Goal: Task Accomplishment & Management: Complete application form

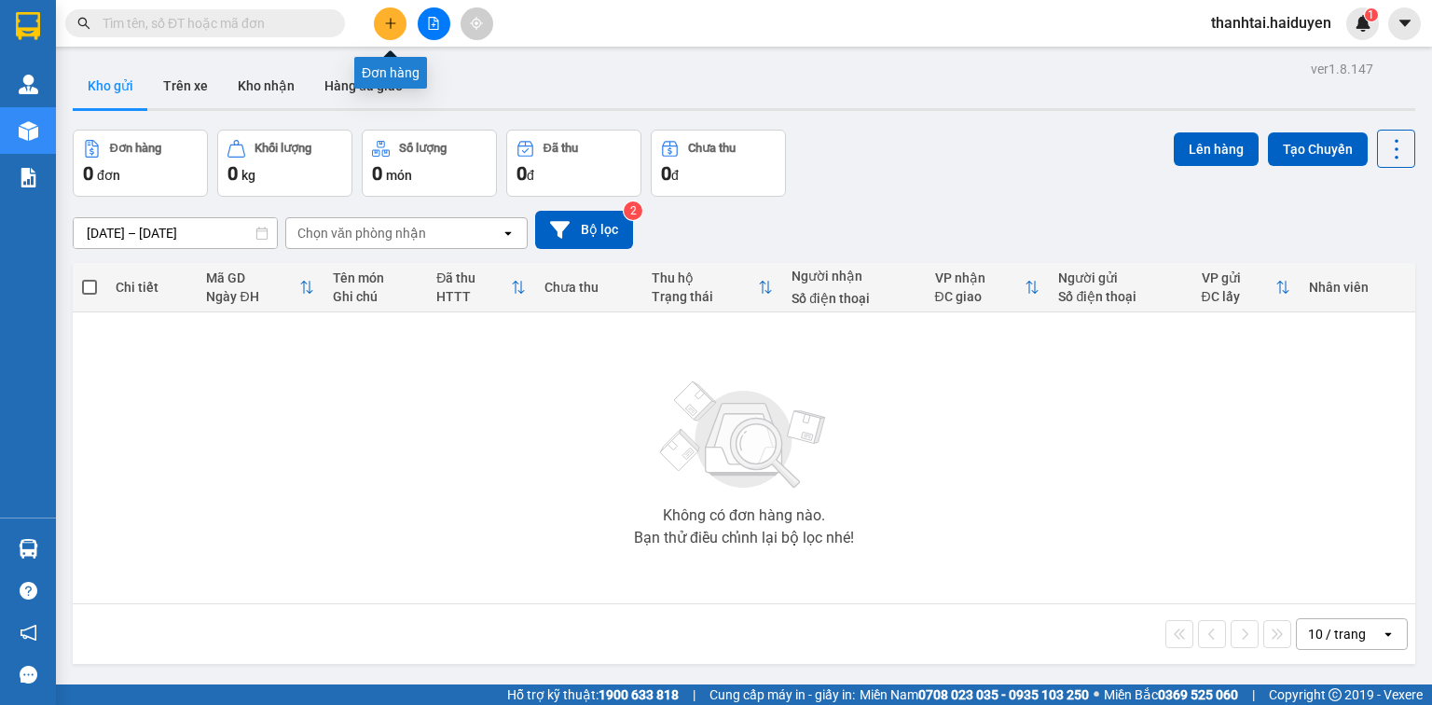
click at [391, 27] on icon "plus" at bounding box center [390, 23] width 13 height 13
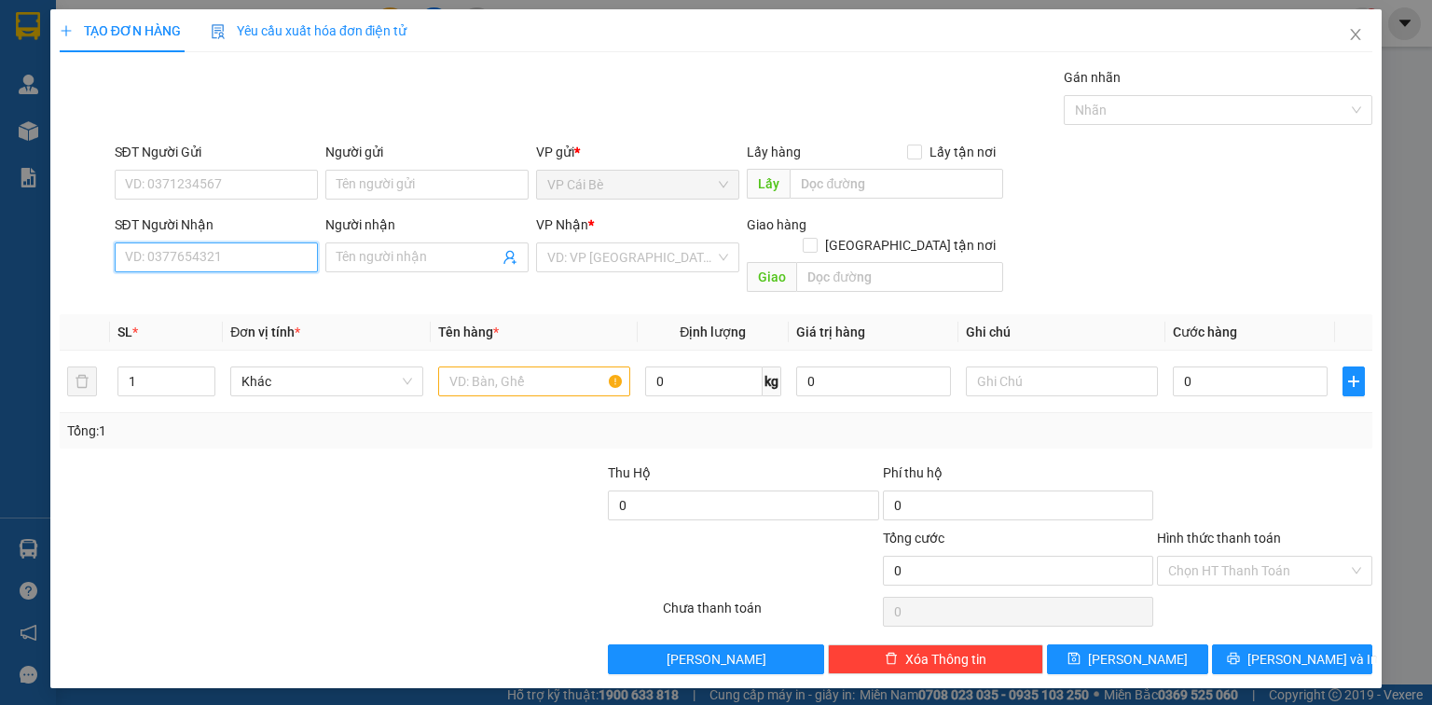
click at [240, 260] on input "SĐT Người Nhận" at bounding box center [216, 257] width 203 height 30
click at [239, 259] on input "SĐT Người Nhận" at bounding box center [216, 257] width 203 height 30
click at [241, 293] on div "0937309903 - TRANG" at bounding box center [216, 293] width 181 height 21
type input "0937309903"
type input "TRANG"
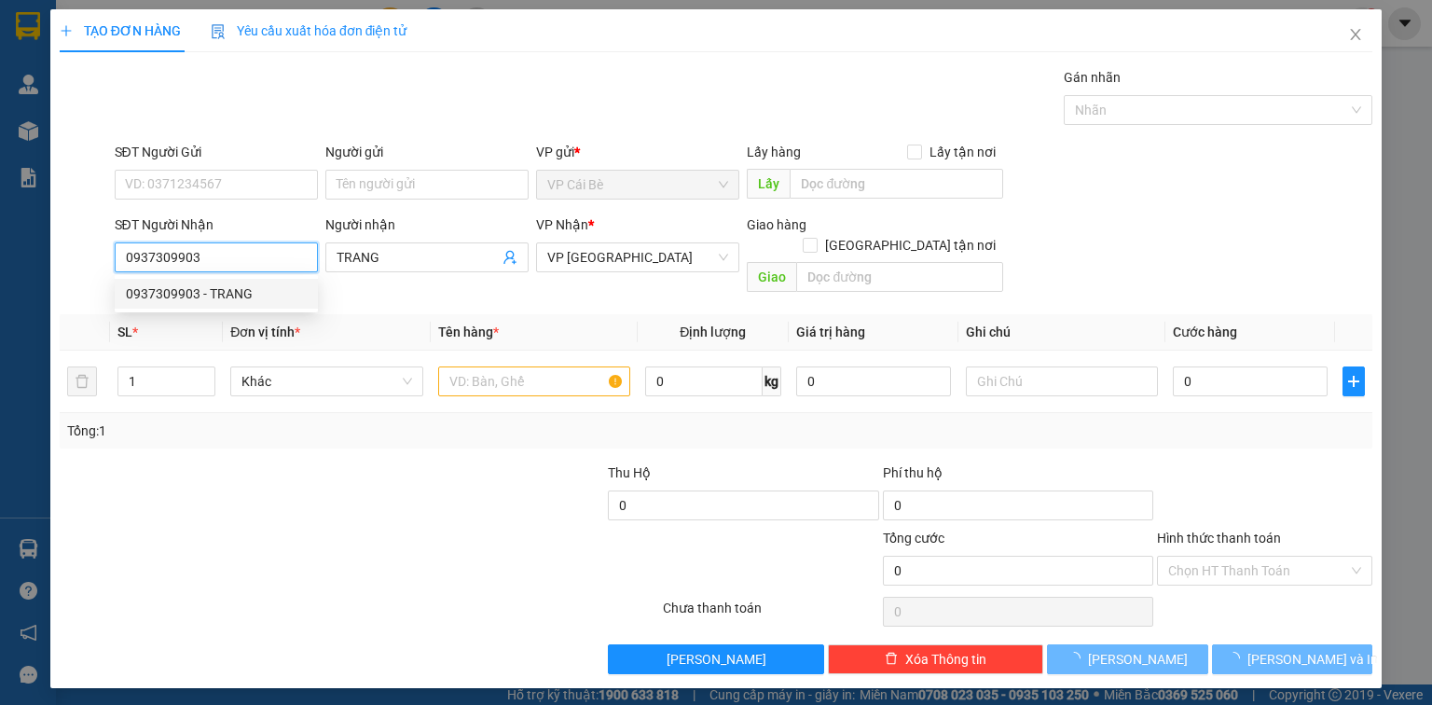
type input "20.000"
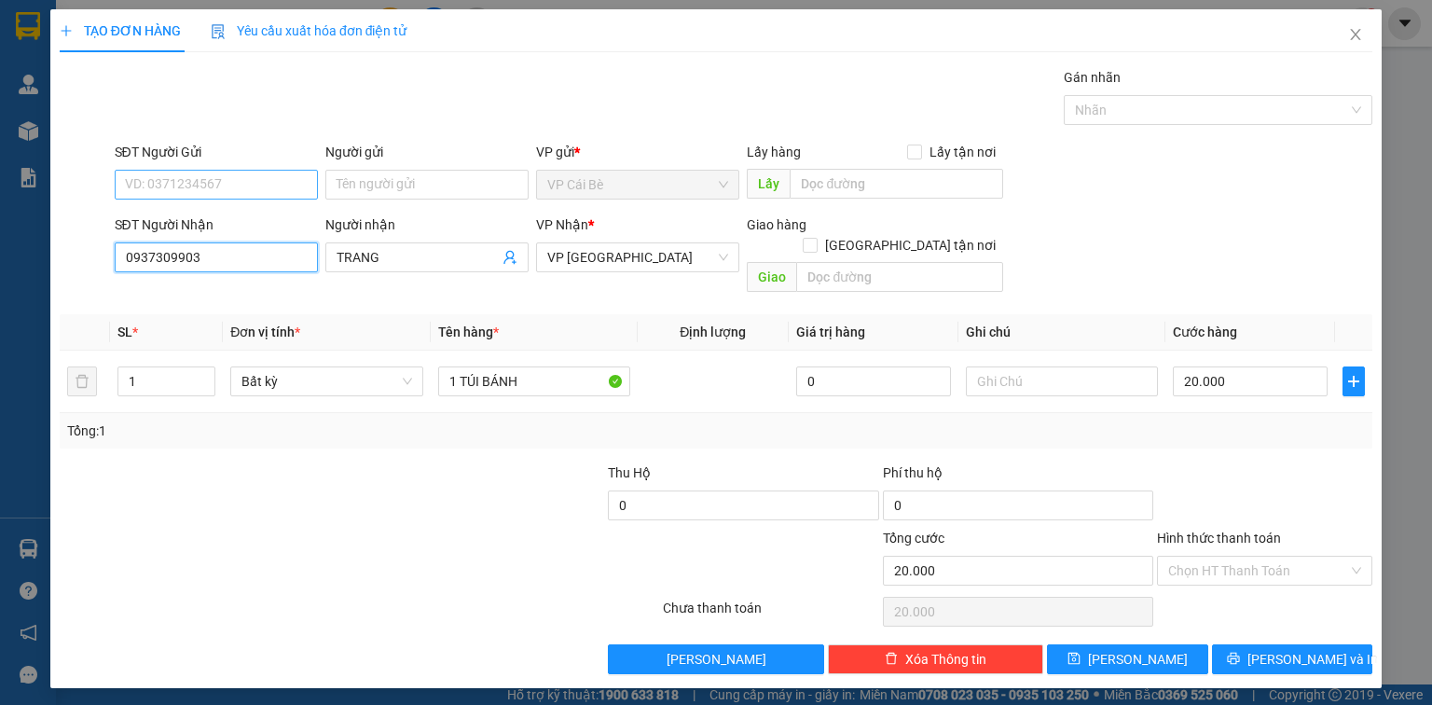
type input "0937309903"
click at [199, 185] on input "SĐT Người Gửi" at bounding box center [216, 185] width 203 height 30
click at [240, 213] on div "0975686571 - BÁC NGỌC ANH" at bounding box center [218, 221] width 184 height 21
type input "0975686571"
type input "[PERSON_NAME]"
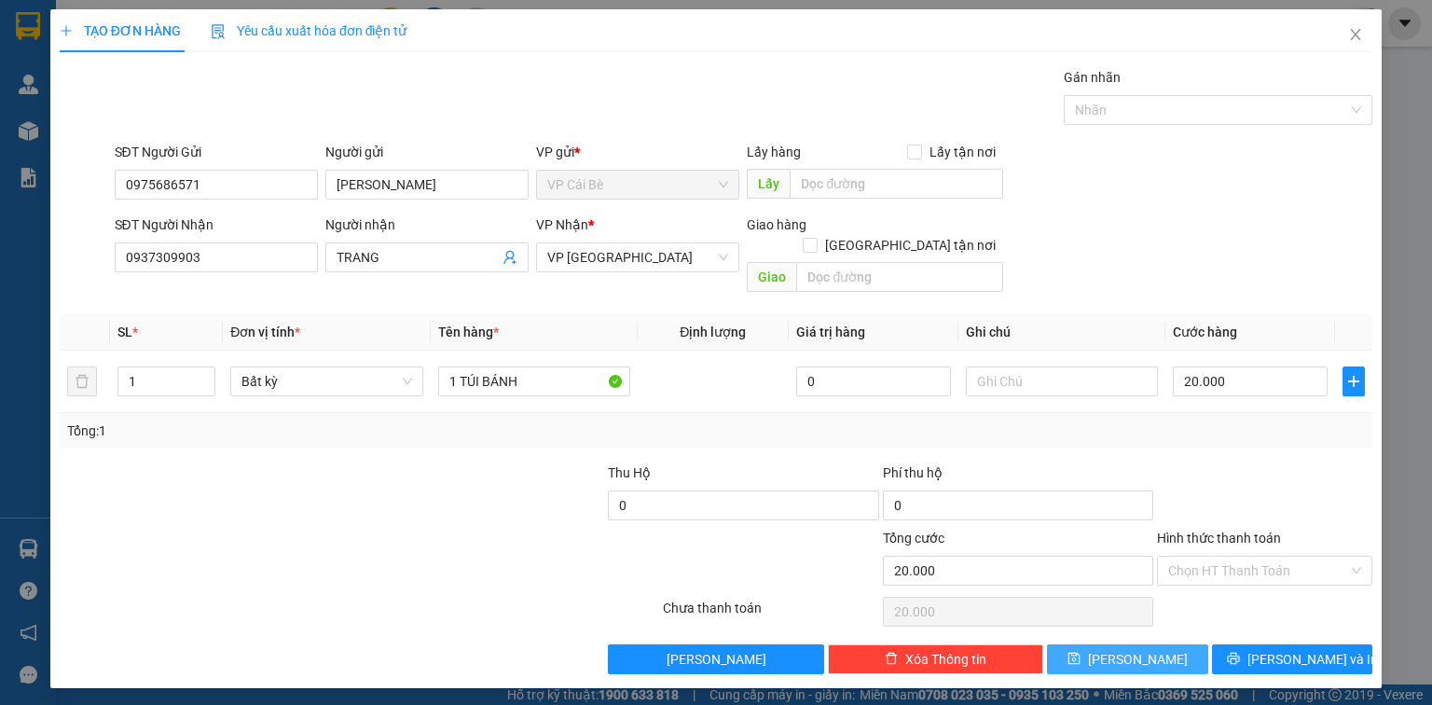
drag, startPoint x: 1164, startPoint y: 637, endPoint x: 1157, endPoint y: 609, distance: 28.9
click at [1163, 644] on button "Lưu" at bounding box center [1127, 659] width 161 height 30
type input "0"
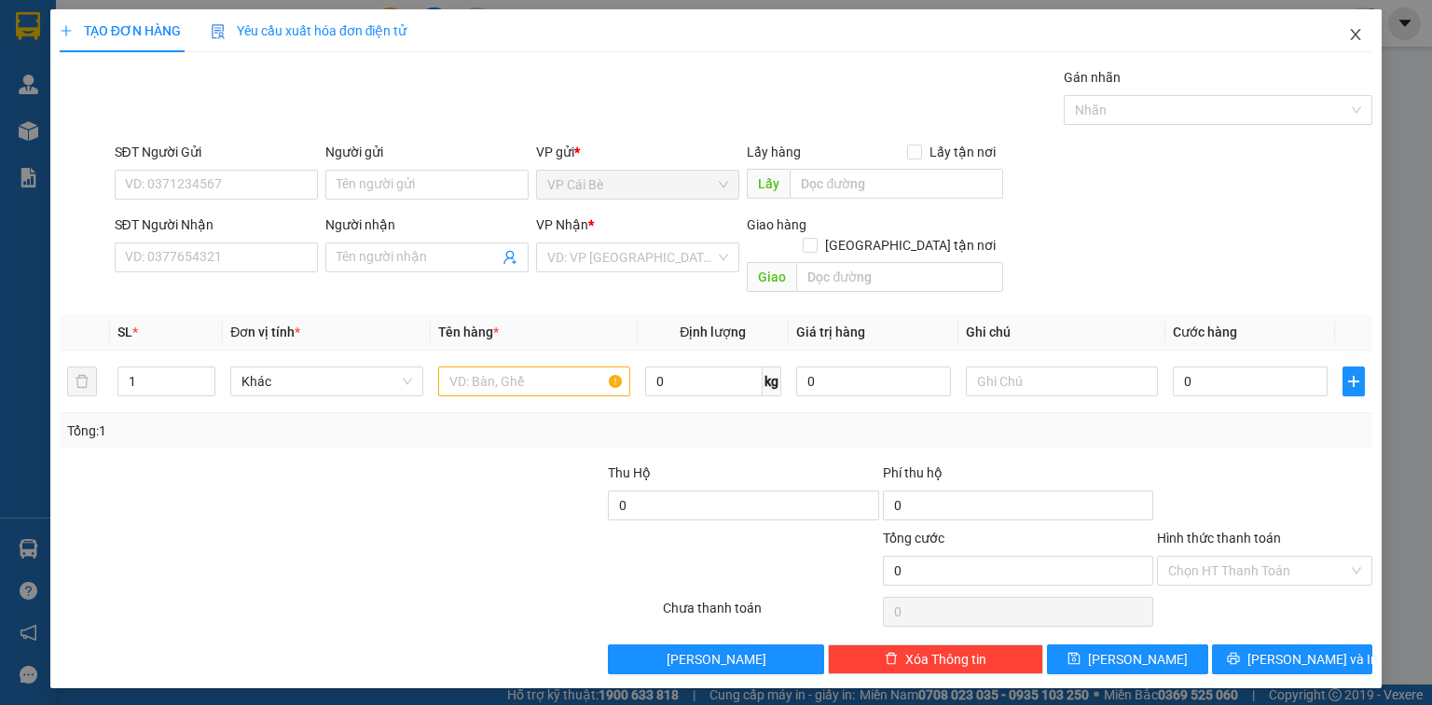
click at [1356, 33] on icon "close" at bounding box center [1355, 34] width 15 height 15
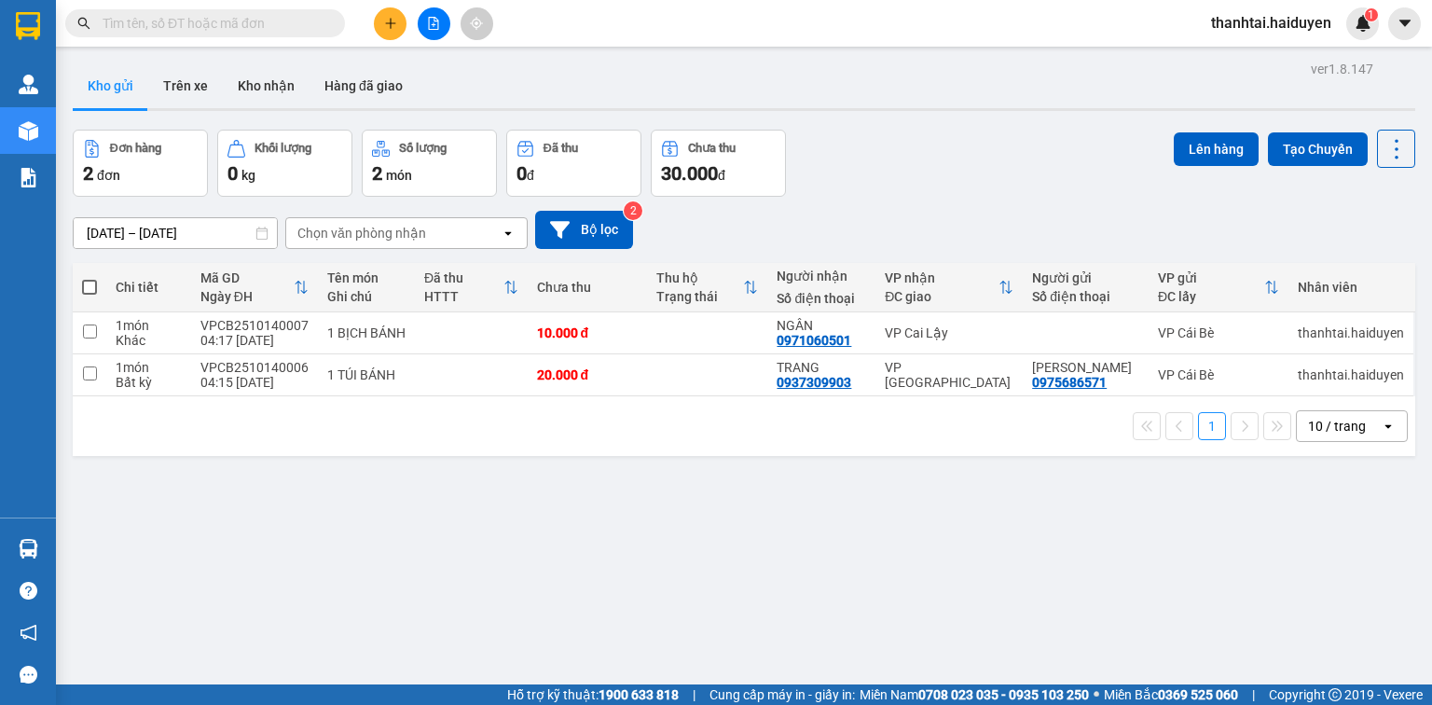
click at [384, 27] on icon "plus" at bounding box center [390, 23] width 13 height 13
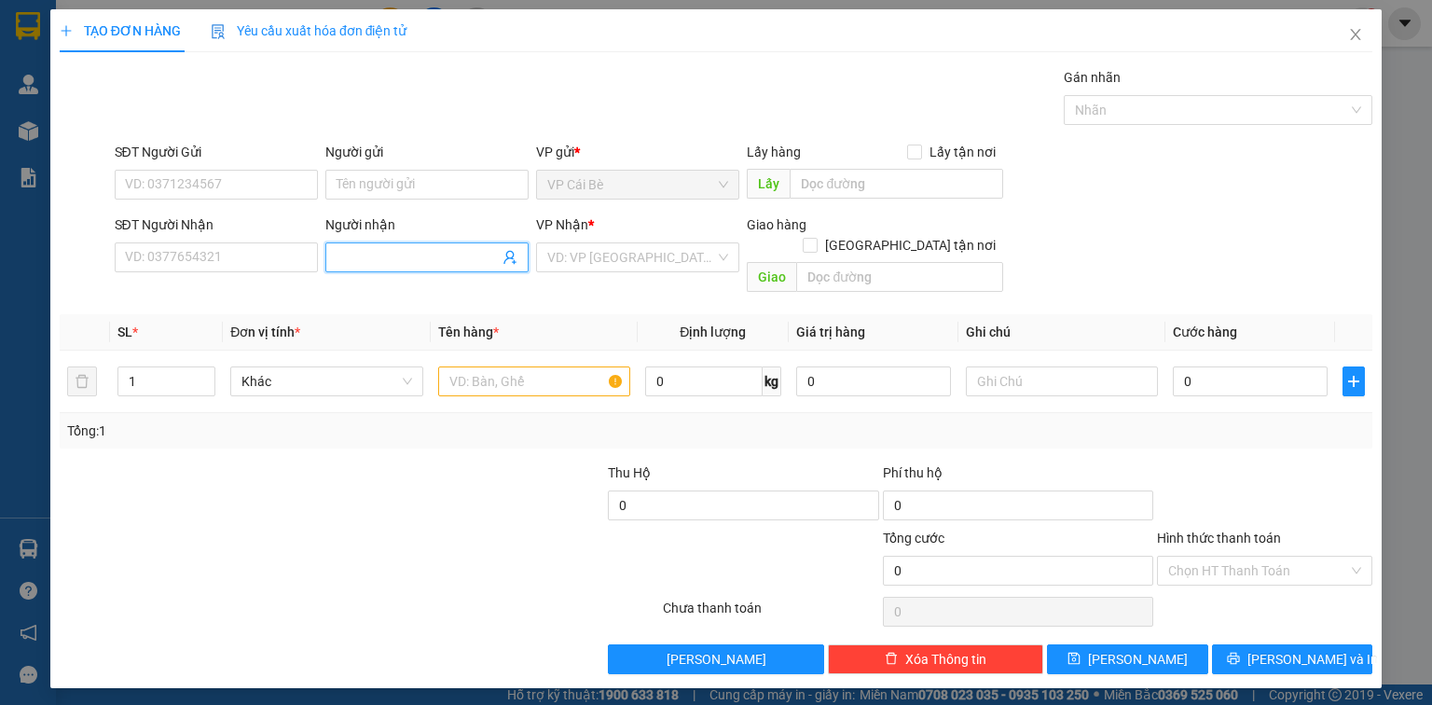
click at [419, 253] on input "Người nhận" at bounding box center [418, 257] width 162 height 21
click at [594, 254] on input "search" at bounding box center [631, 257] width 168 height 28
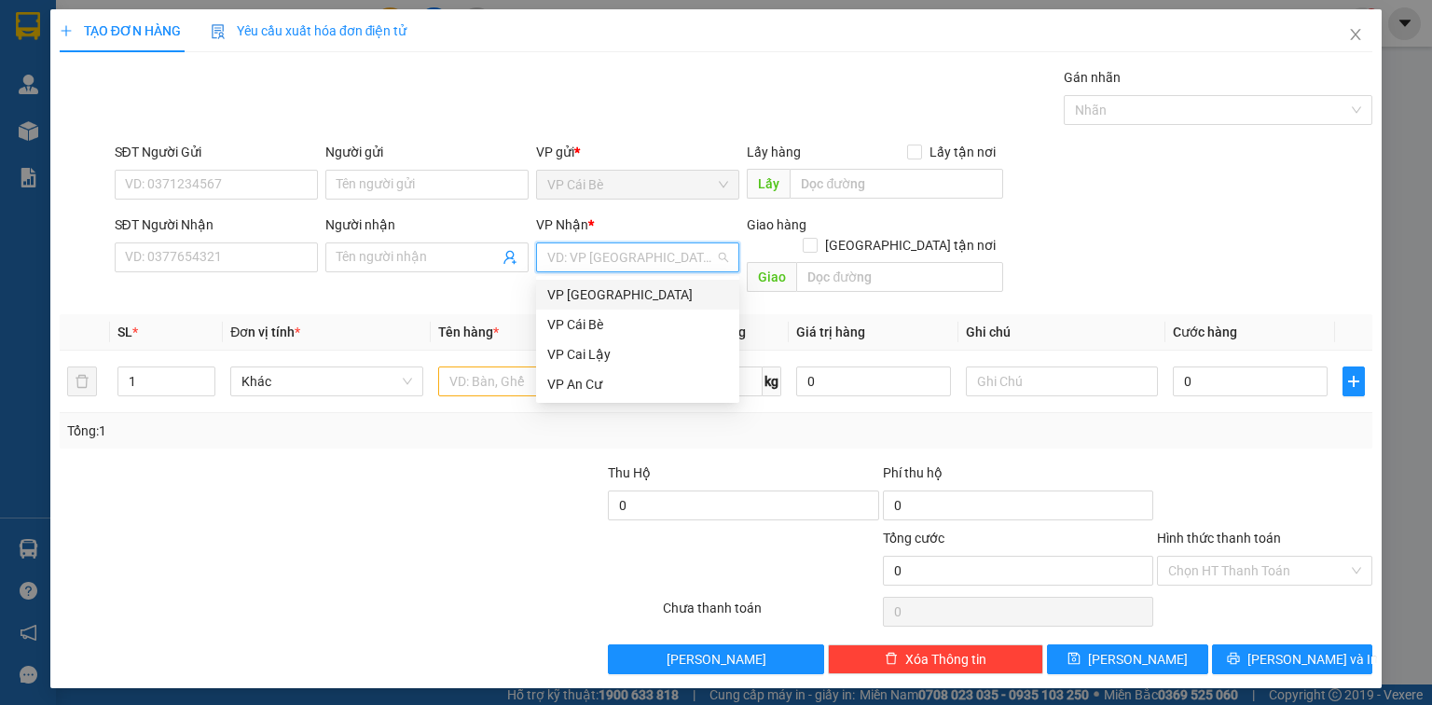
drag, startPoint x: 594, startPoint y: 292, endPoint x: 608, endPoint y: 299, distance: 15.8
click at [600, 299] on div "VP [GEOGRAPHIC_DATA]" at bounding box center [637, 294] width 181 height 21
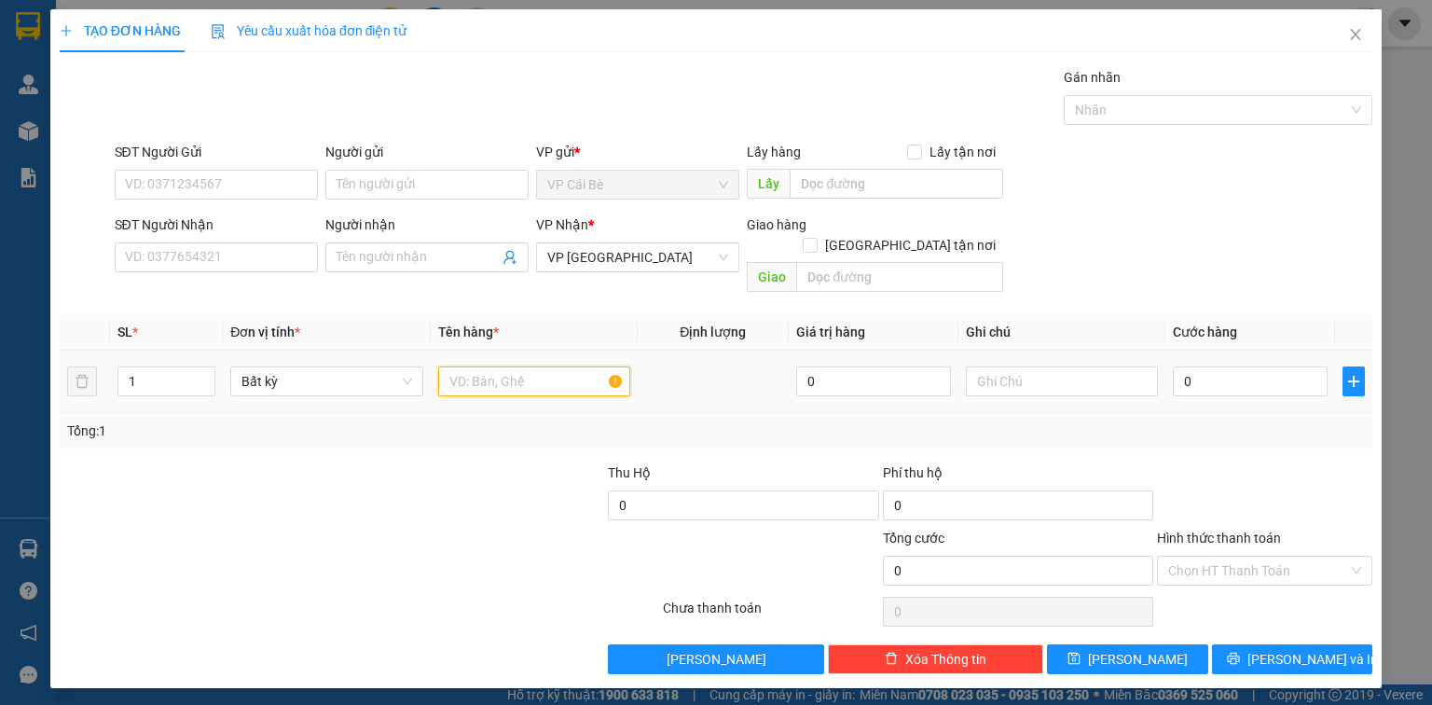
click at [556, 366] on input "text" at bounding box center [534, 381] width 192 height 30
click at [550, 366] on input "text" at bounding box center [534, 381] width 192 height 30
type input "CHUOI"
click at [1257, 366] on input "0" at bounding box center [1250, 381] width 155 height 30
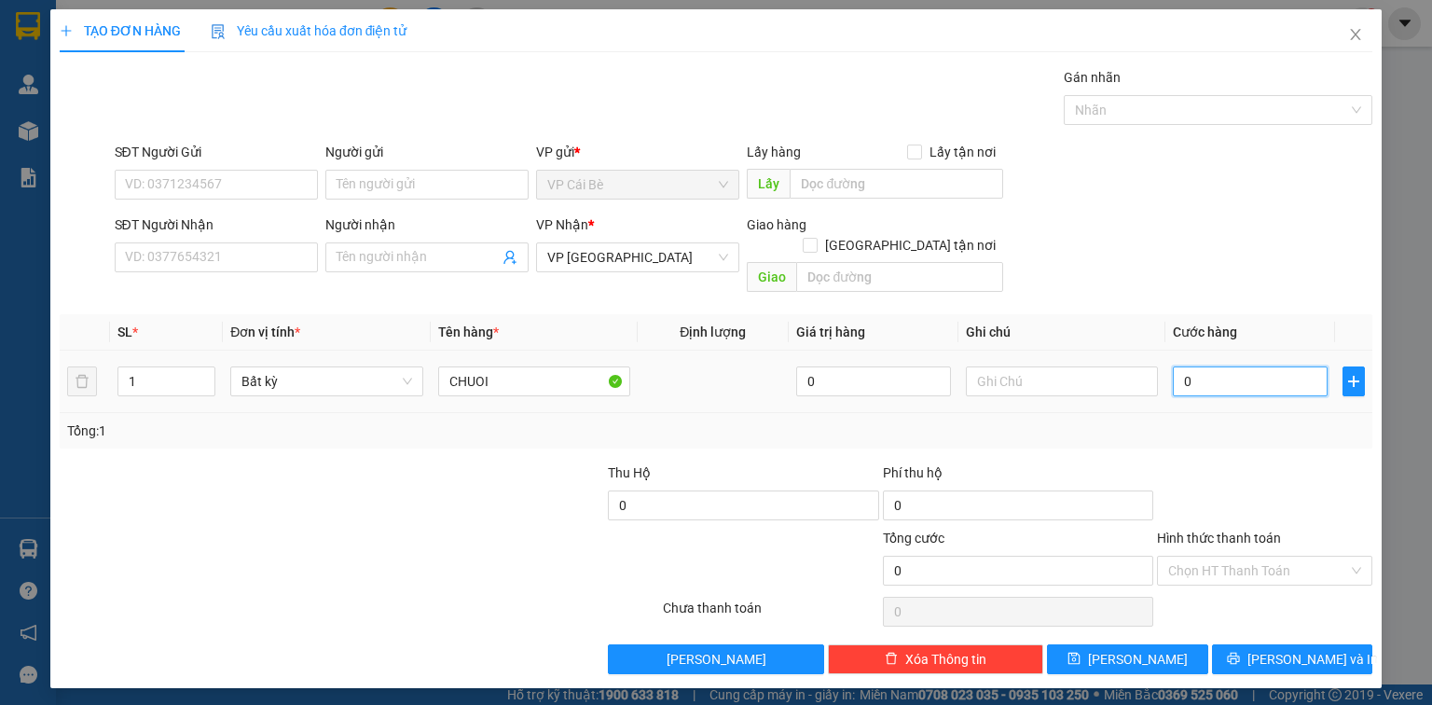
type input "003"
type input "3"
type input "0.030"
type input "30"
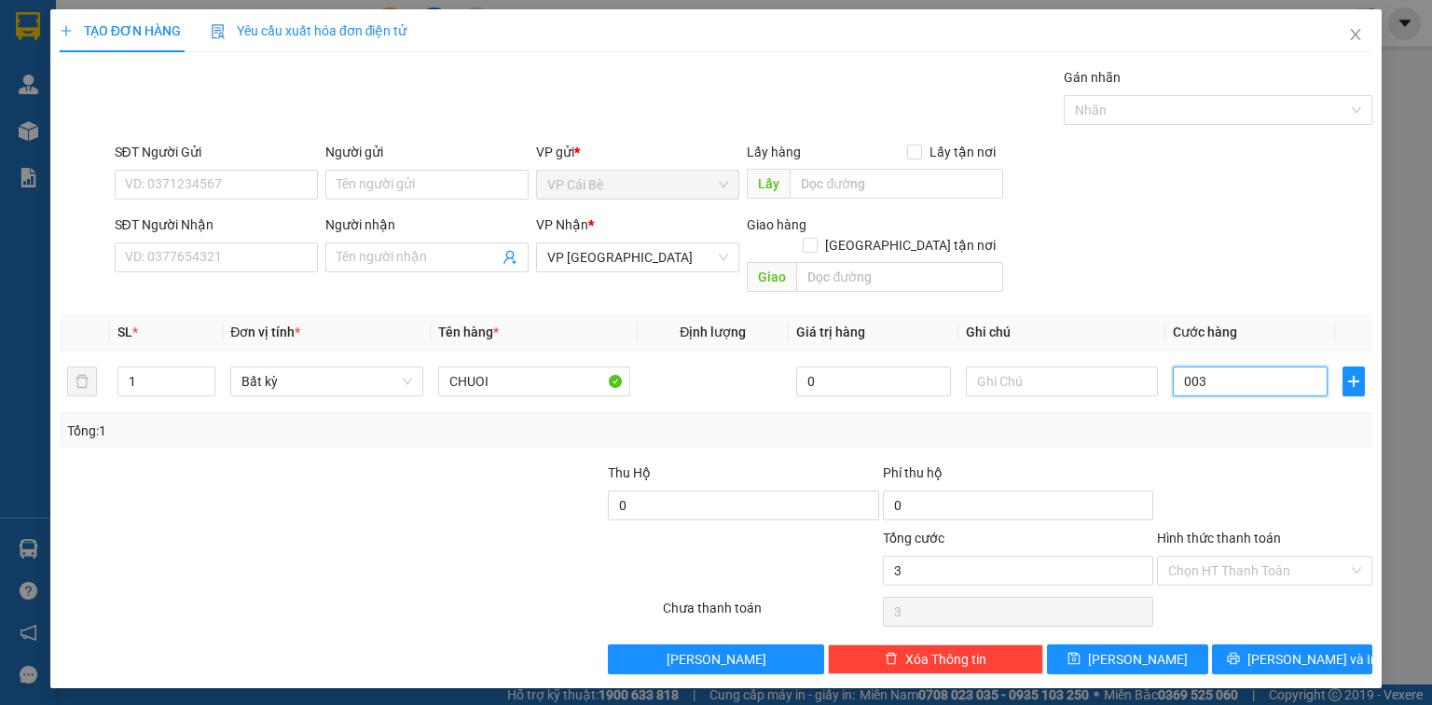
type input "30"
click at [1178, 260] on div "SĐT Người Nhận VD: 0377654321 Người nhận Tên người nhận VP Nhận * VP Sài Gòn Gi…" at bounding box center [744, 257] width 1266 height 86
type input "30.000"
drag, startPoint x: 1262, startPoint y: 553, endPoint x: 1264, endPoint y: 564, distance: 11.3
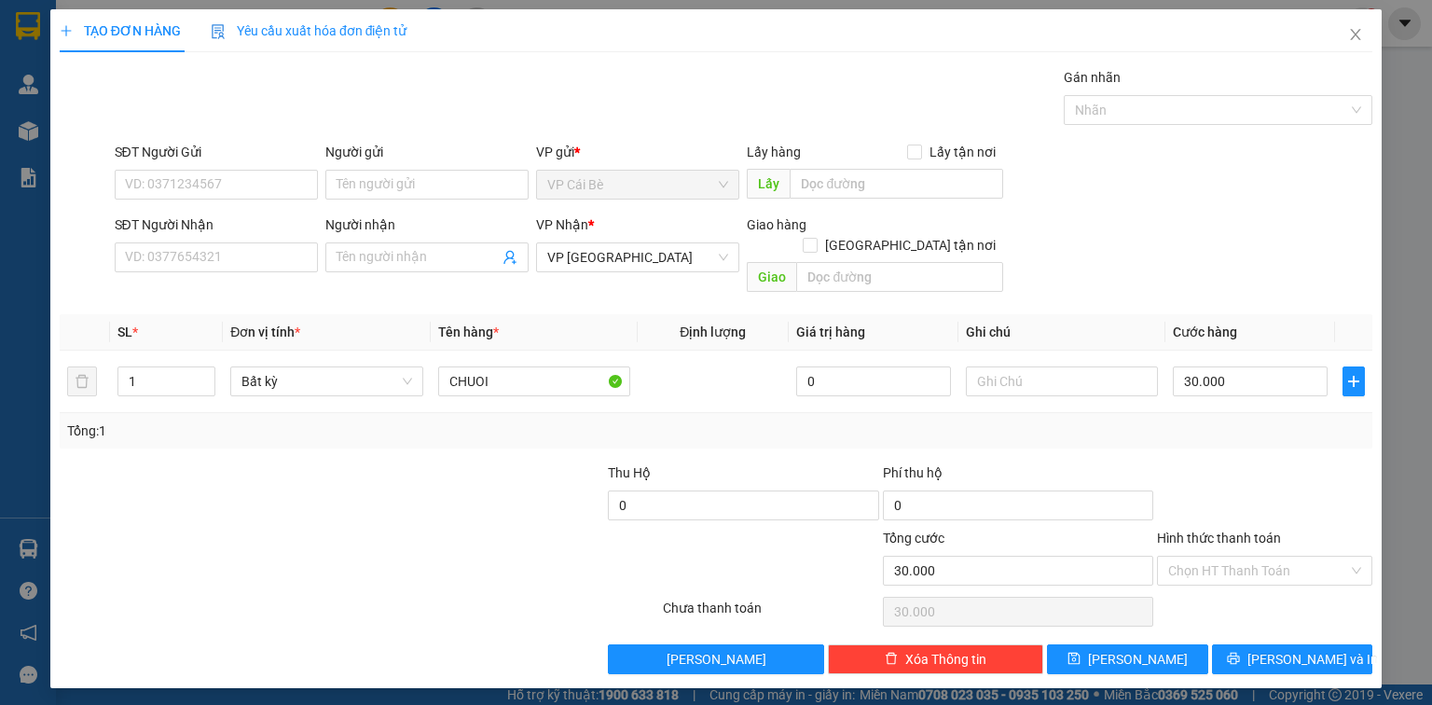
click at [1264, 558] on input "Hình thức thanh toán" at bounding box center [1258, 571] width 180 height 28
click at [1248, 585] on div "Tại văn phòng" at bounding box center [1264, 585] width 193 height 21
type input "0"
click at [1175, 644] on button "Lưu" at bounding box center [1127, 659] width 161 height 30
type input "0"
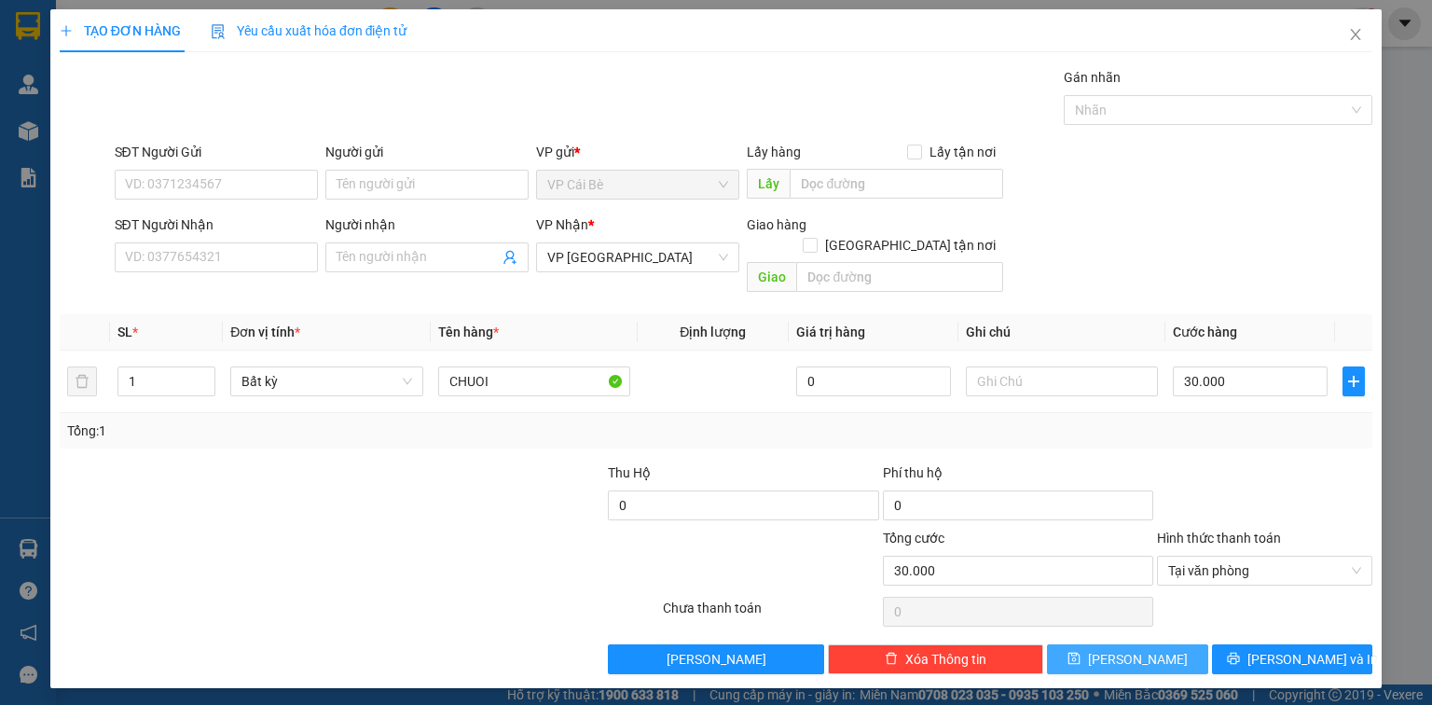
type input "0"
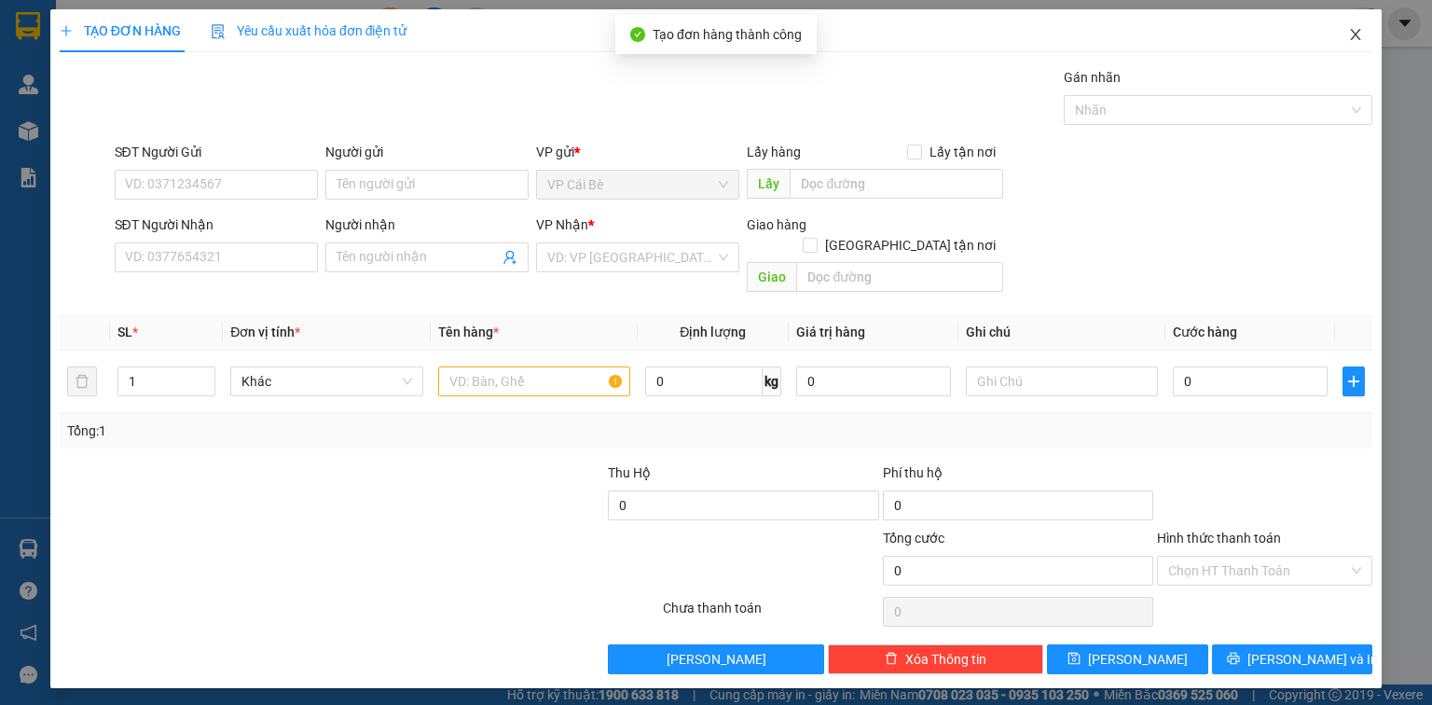
click at [1354, 33] on icon "close" at bounding box center [1355, 34] width 15 height 15
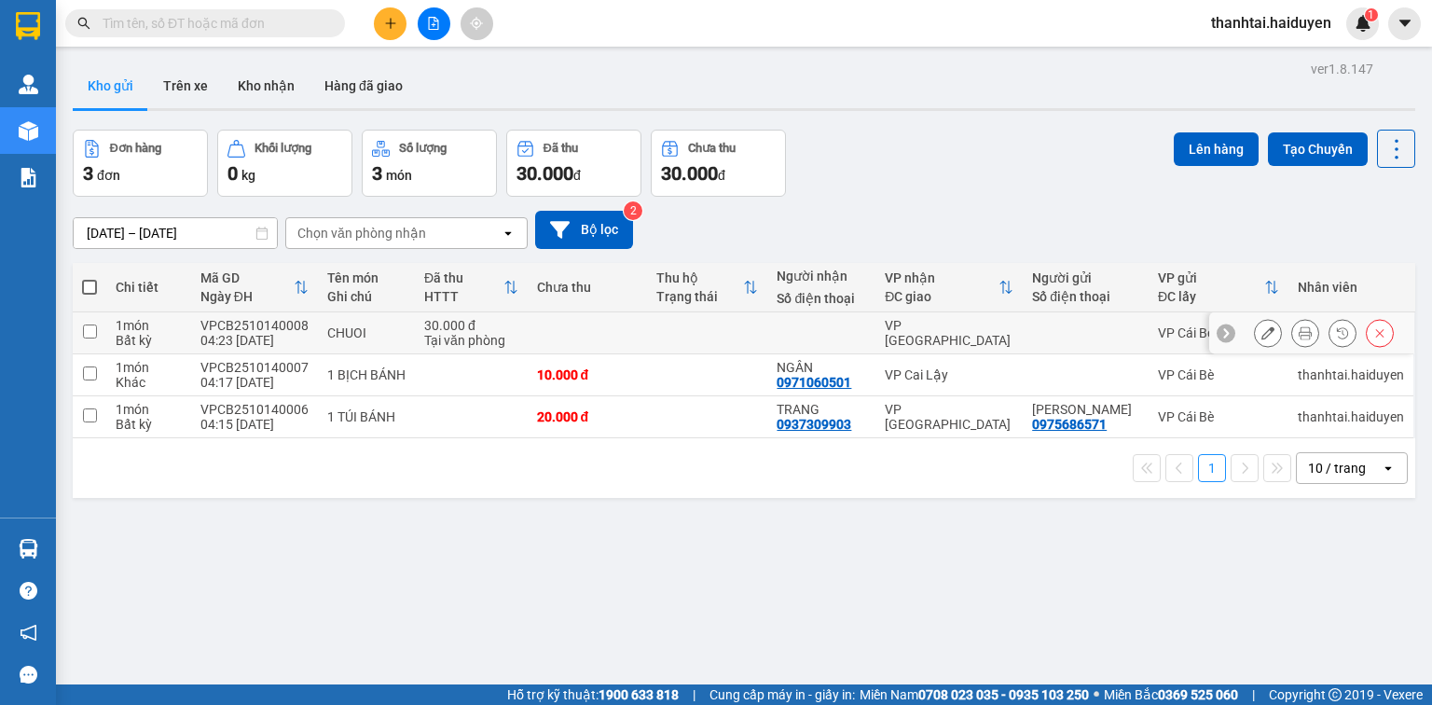
click at [93, 328] on input "checkbox" at bounding box center [90, 331] width 14 height 14
checkbox input "true"
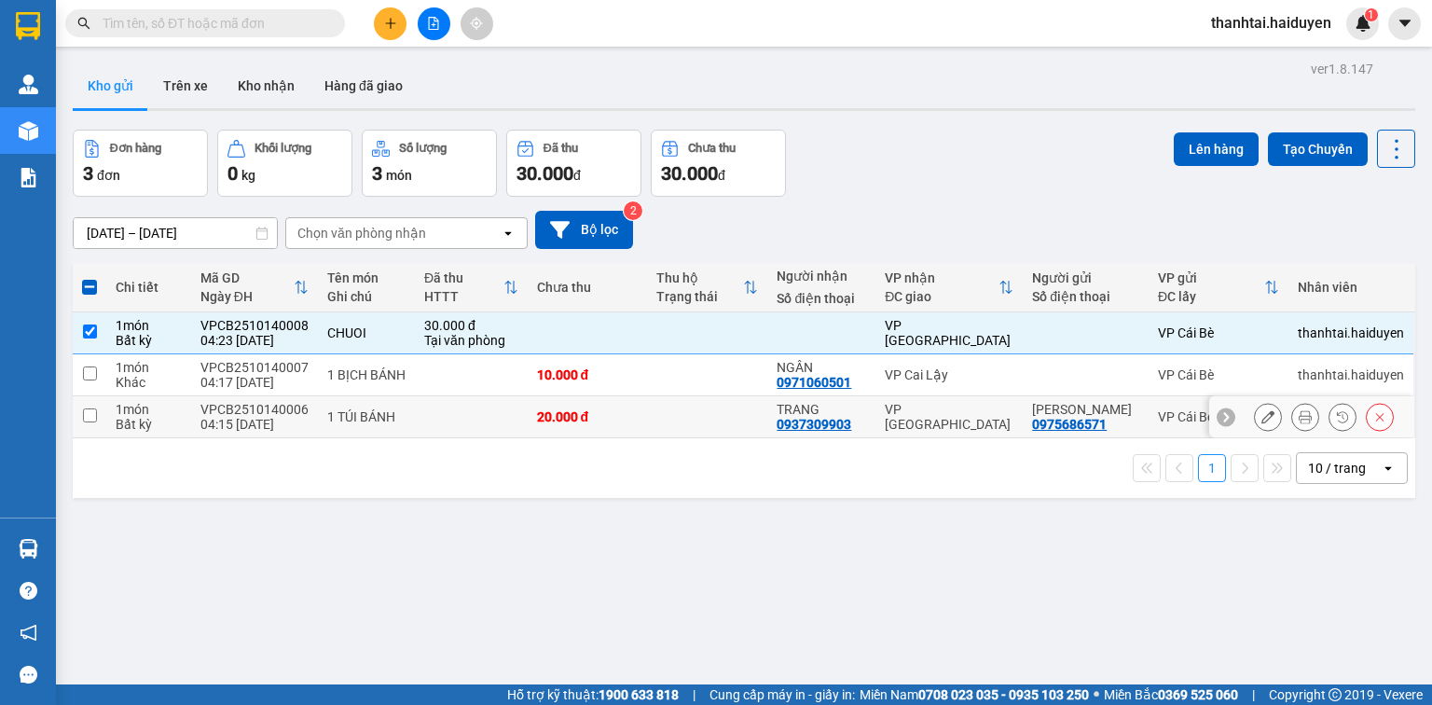
click at [87, 415] on input "checkbox" at bounding box center [90, 415] width 14 height 14
checkbox input "true"
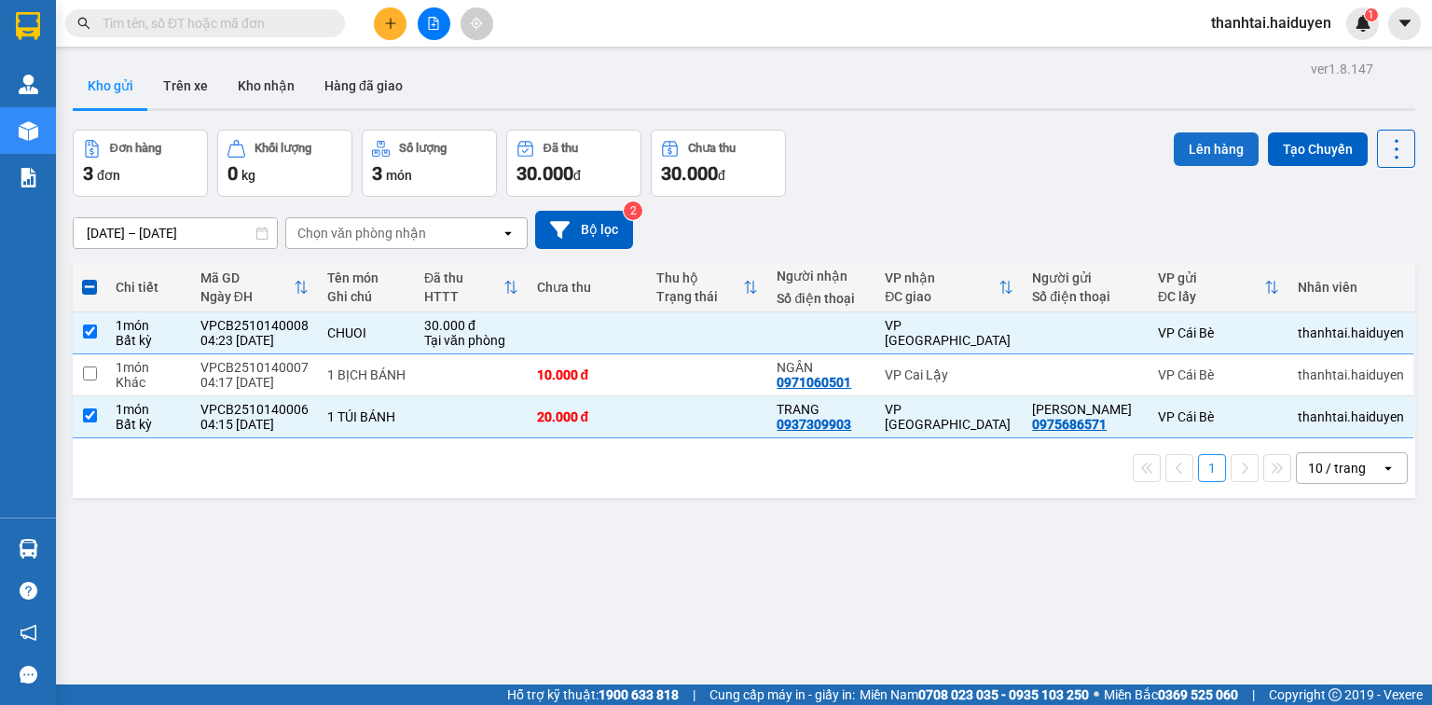
click at [1209, 136] on button "Lên hàng" at bounding box center [1216, 149] width 85 height 34
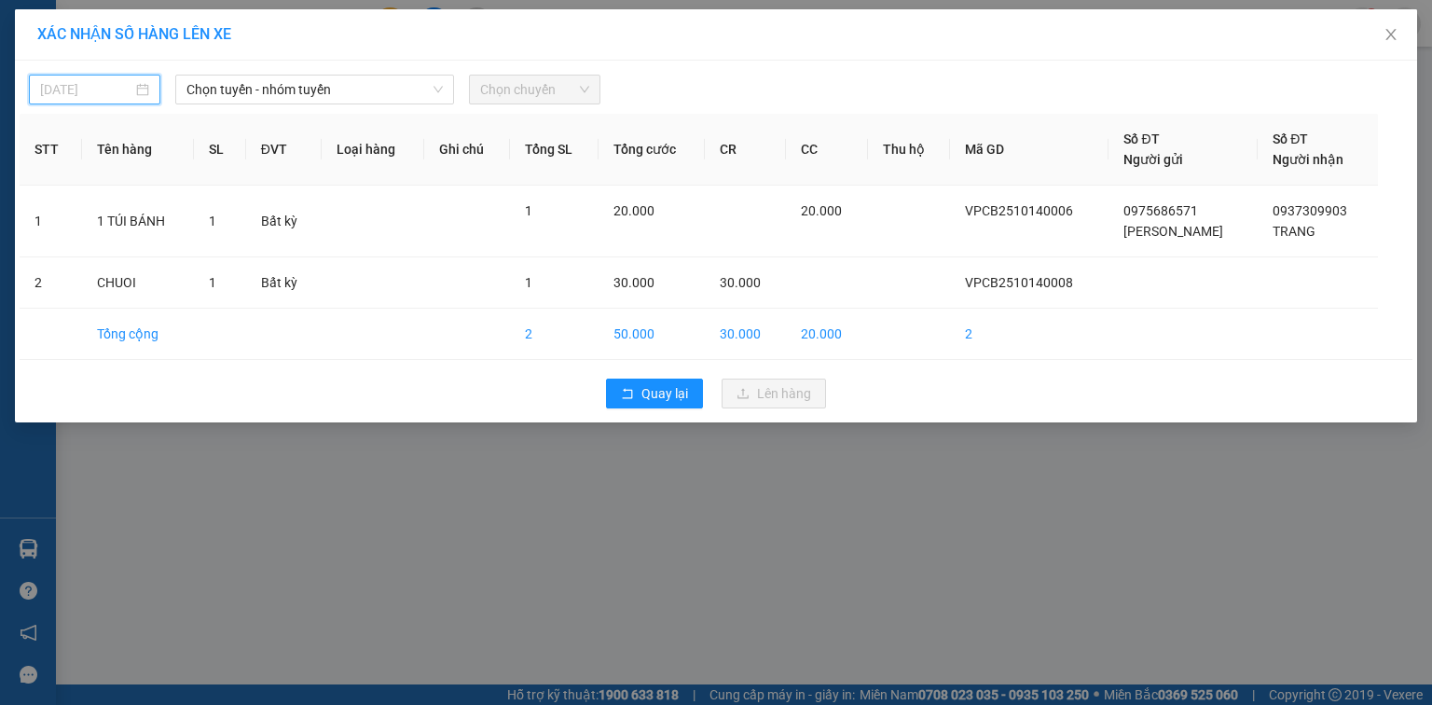
drag, startPoint x: 87, startPoint y: 89, endPoint x: 190, endPoint y: 168, distance: 130.3
click at [126, 109] on body "Kết quả tìm kiếm ( 0 ) Bộ lọc Gửi 3 ngày gần nhất No Data thanhtai.haiduyen 1 Q…" at bounding box center [716, 352] width 1432 height 705
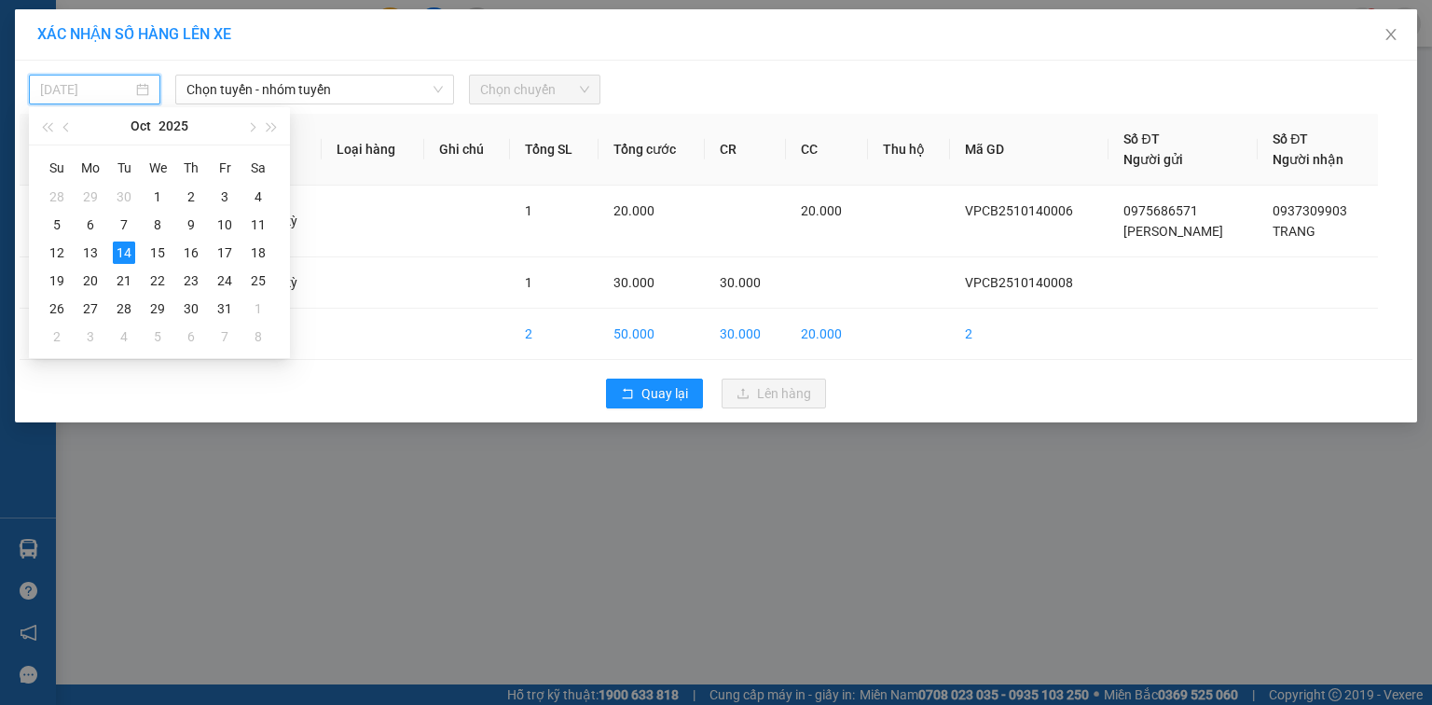
type input "14/10/2025"
click at [128, 250] on div "14" at bounding box center [124, 252] width 22 height 22
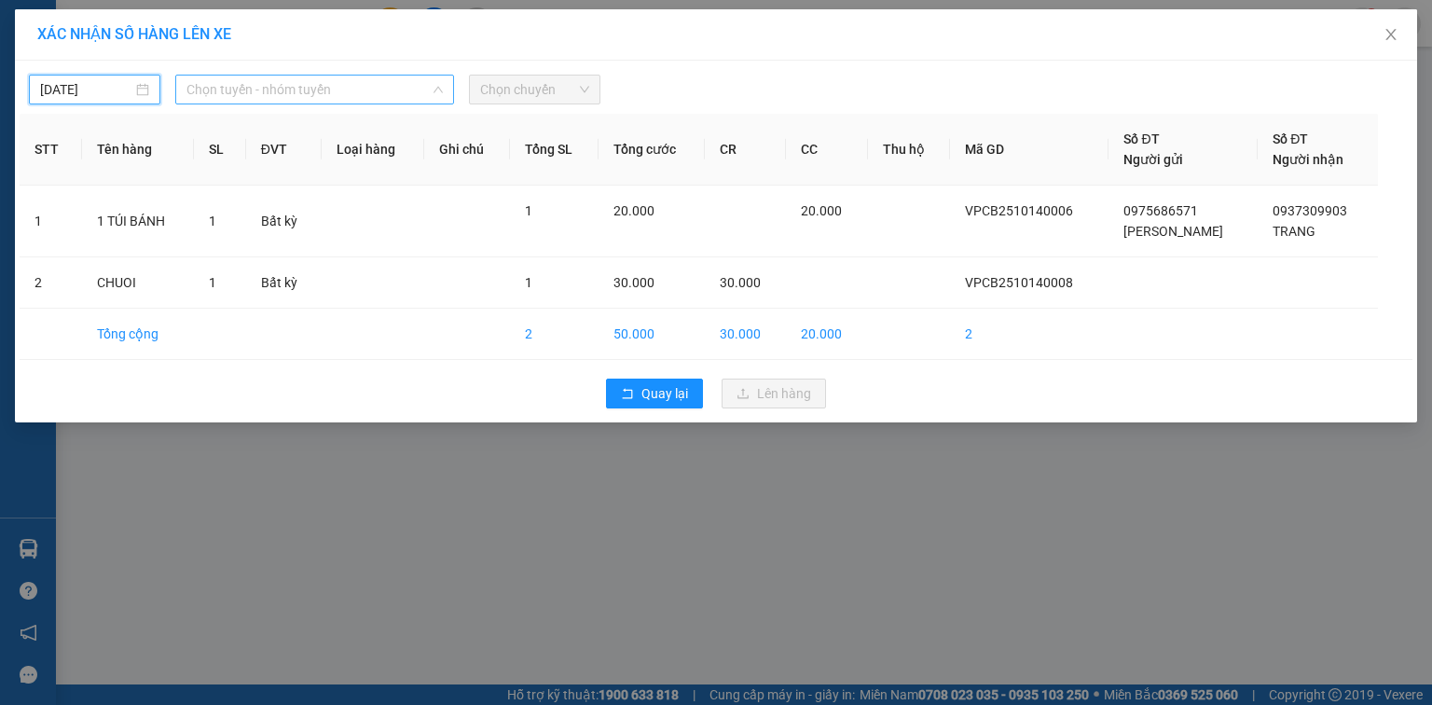
click at [250, 92] on span "Chọn tuyến - nhóm tuyến" at bounding box center [314, 90] width 256 height 28
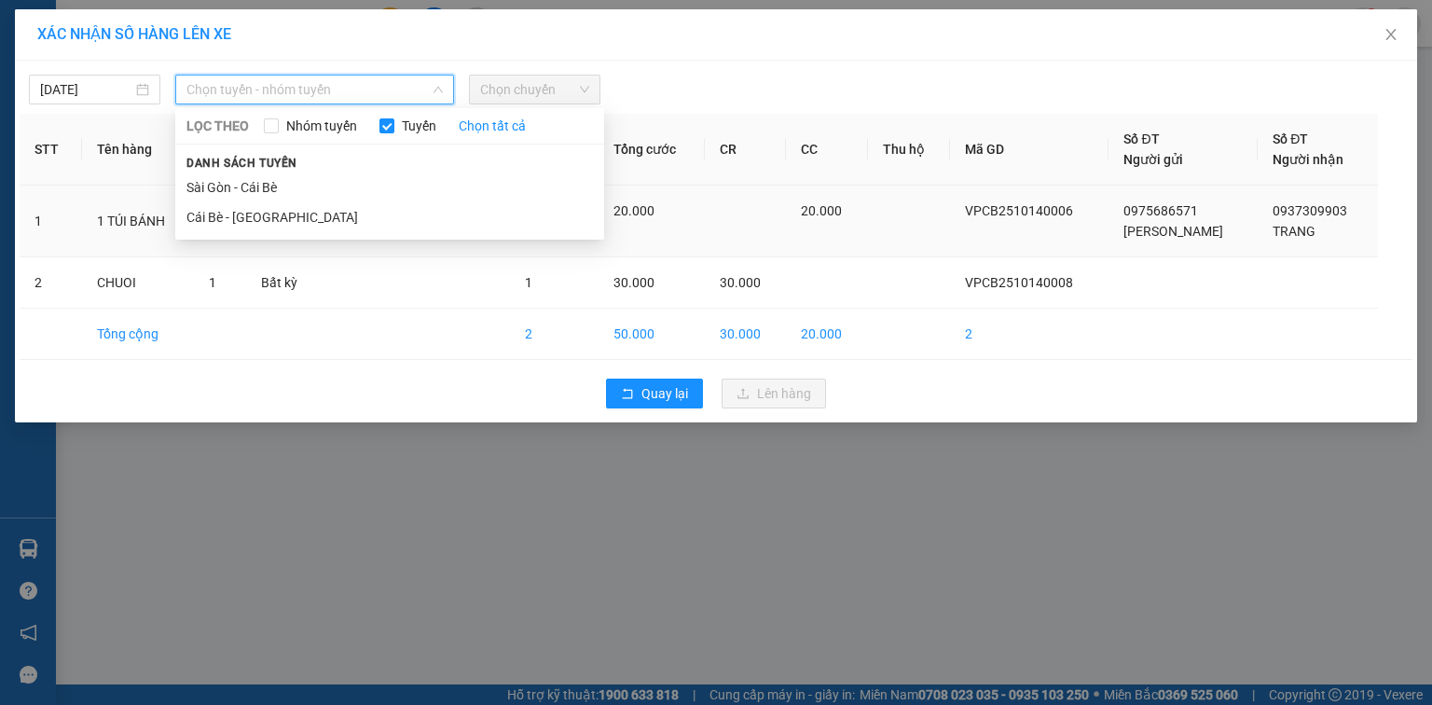
click at [288, 214] on li "Cái Bè - Sài Gòn" at bounding box center [389, 217] width 429 height 30
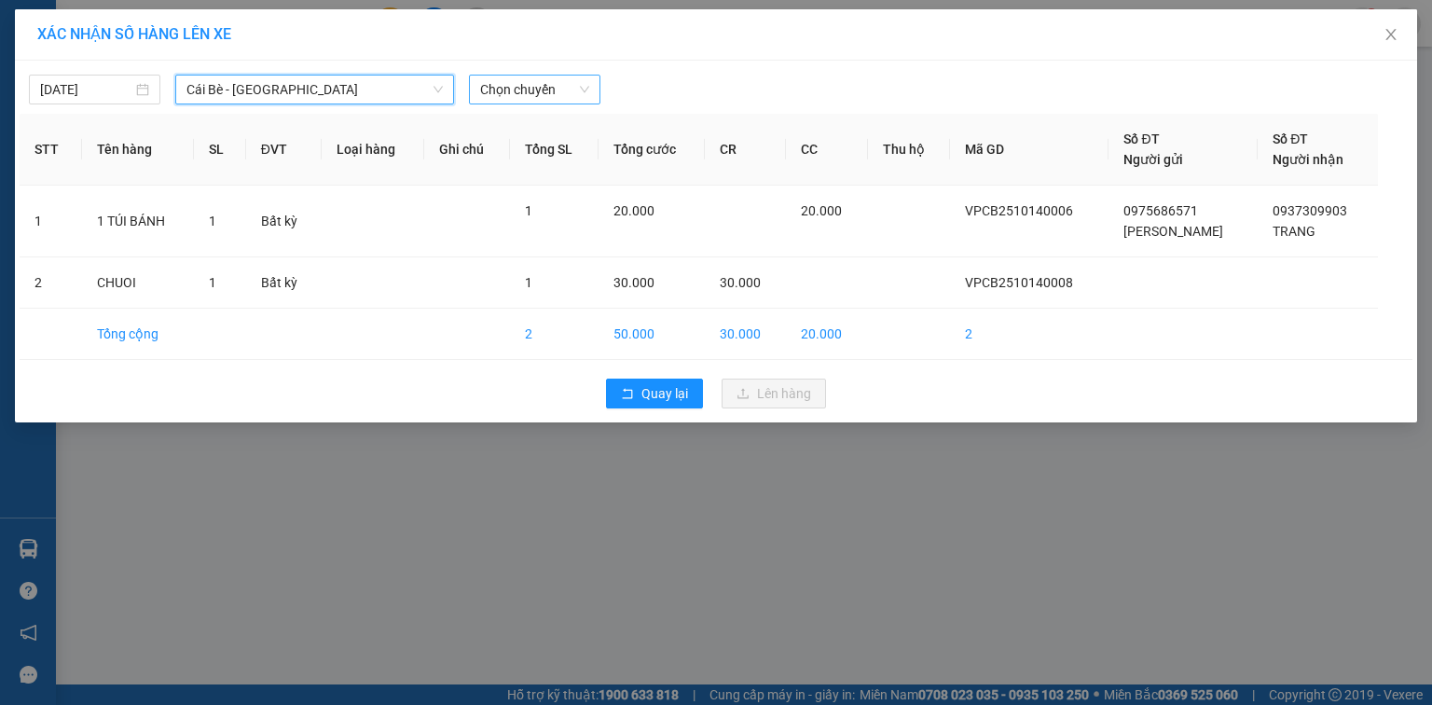
drag, startPoint x: 536, startPoint y: 91, endPoint x: 557, endPoint y: 99, distance: 22.7
click at [538, 91] on span "Chọn chuyến" at bounding box center [534, 90] width 109 height 28
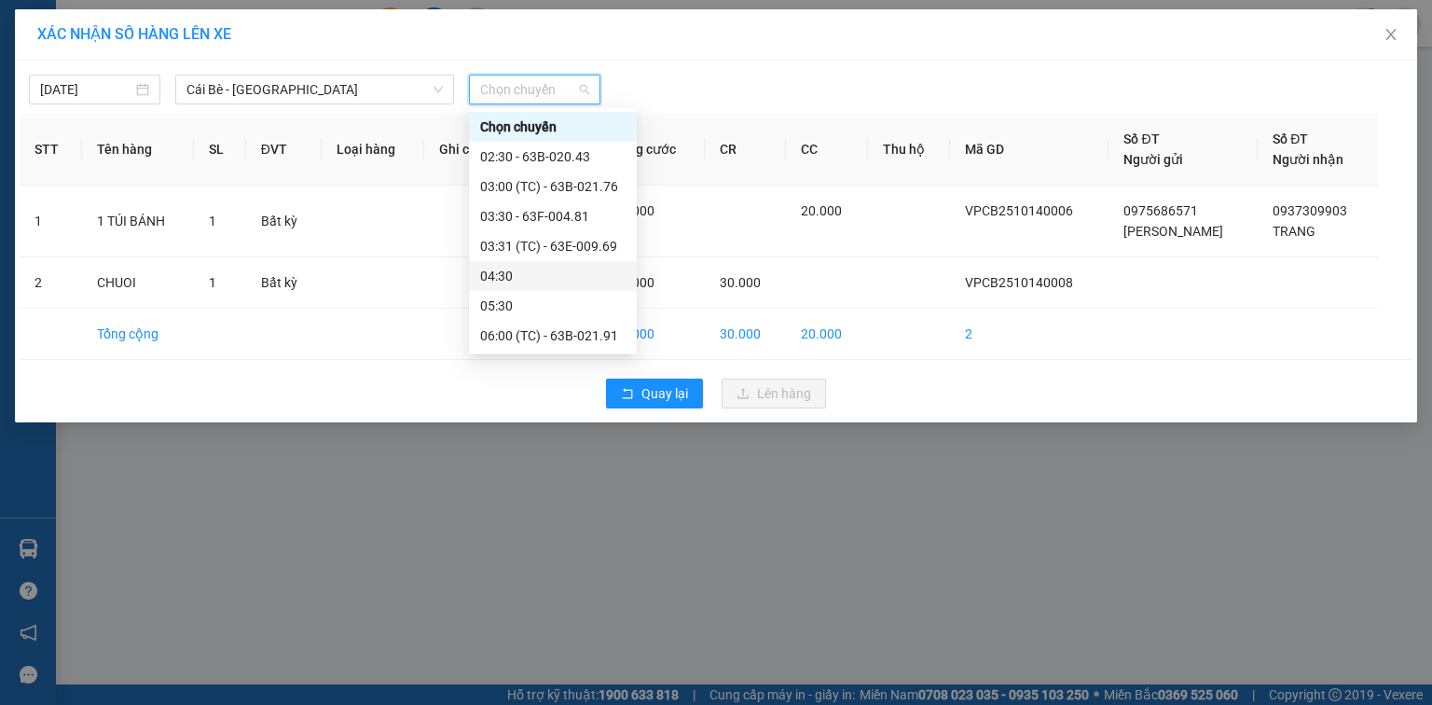
click at [529, 276] on div "04:30" at bounding box center [552, 276] width 145 height 21
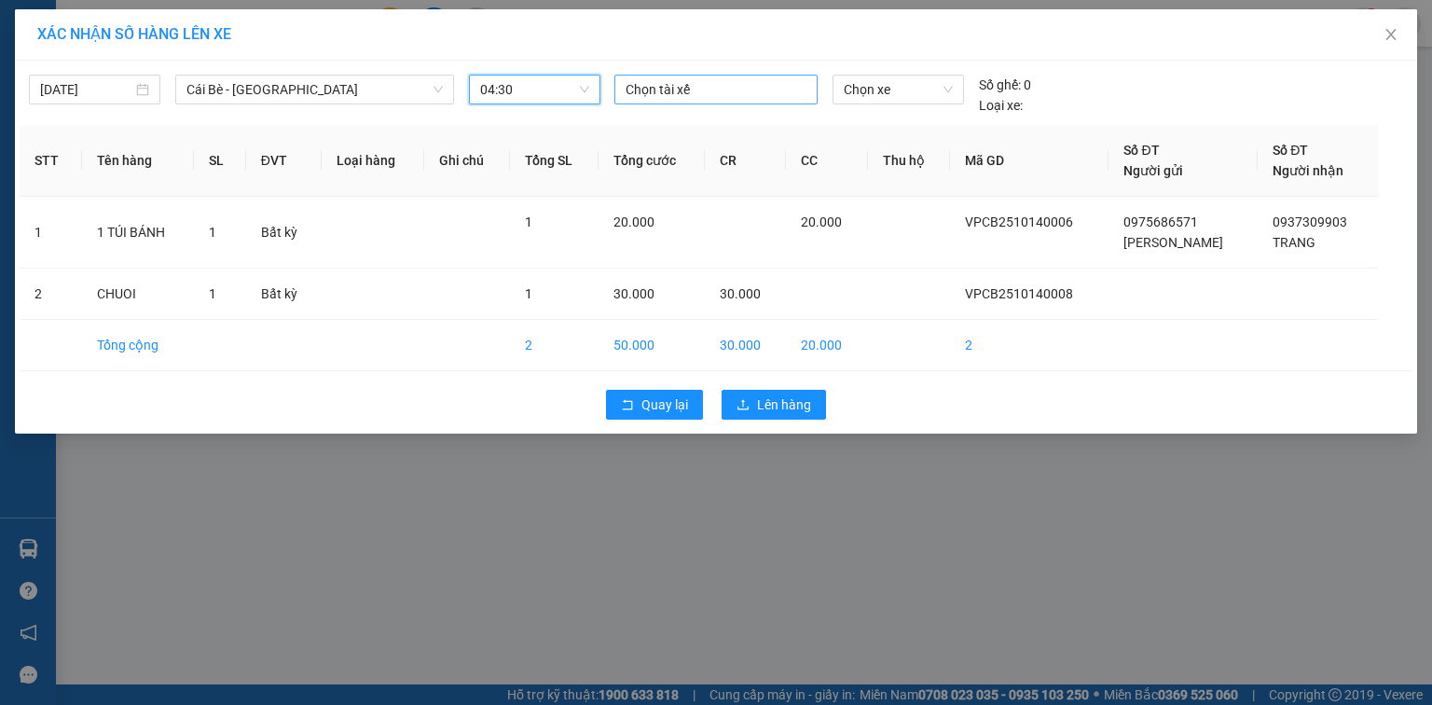
click at [685, 93] on div at bounding box center [716, 89] width 194 height 22
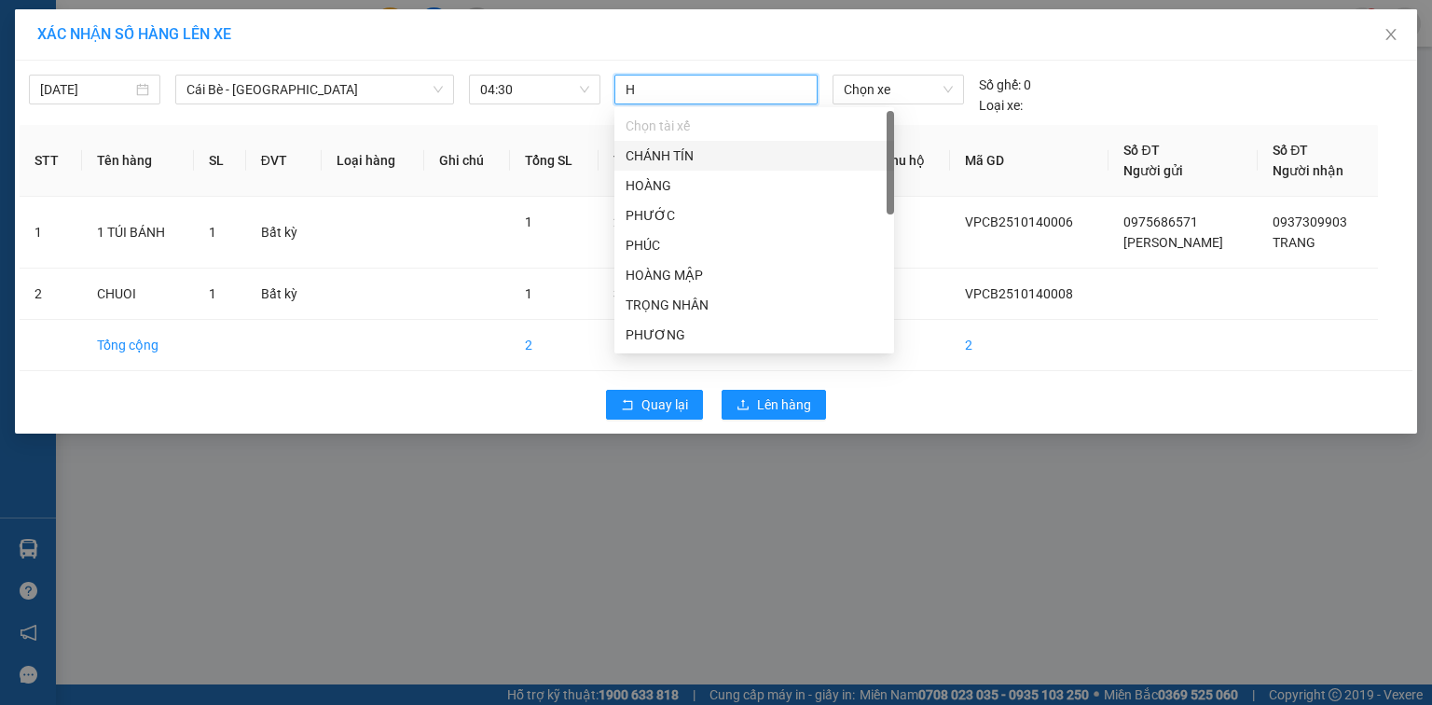
type input "HO"
drag, startPoint x: 695, startPoint y: 154, endPoint x: 806, endPoint y: 105, distance: 121.1
click at [697, 154] on div "HOÀNG" at bounding box center [753, 155] width 257 height 21
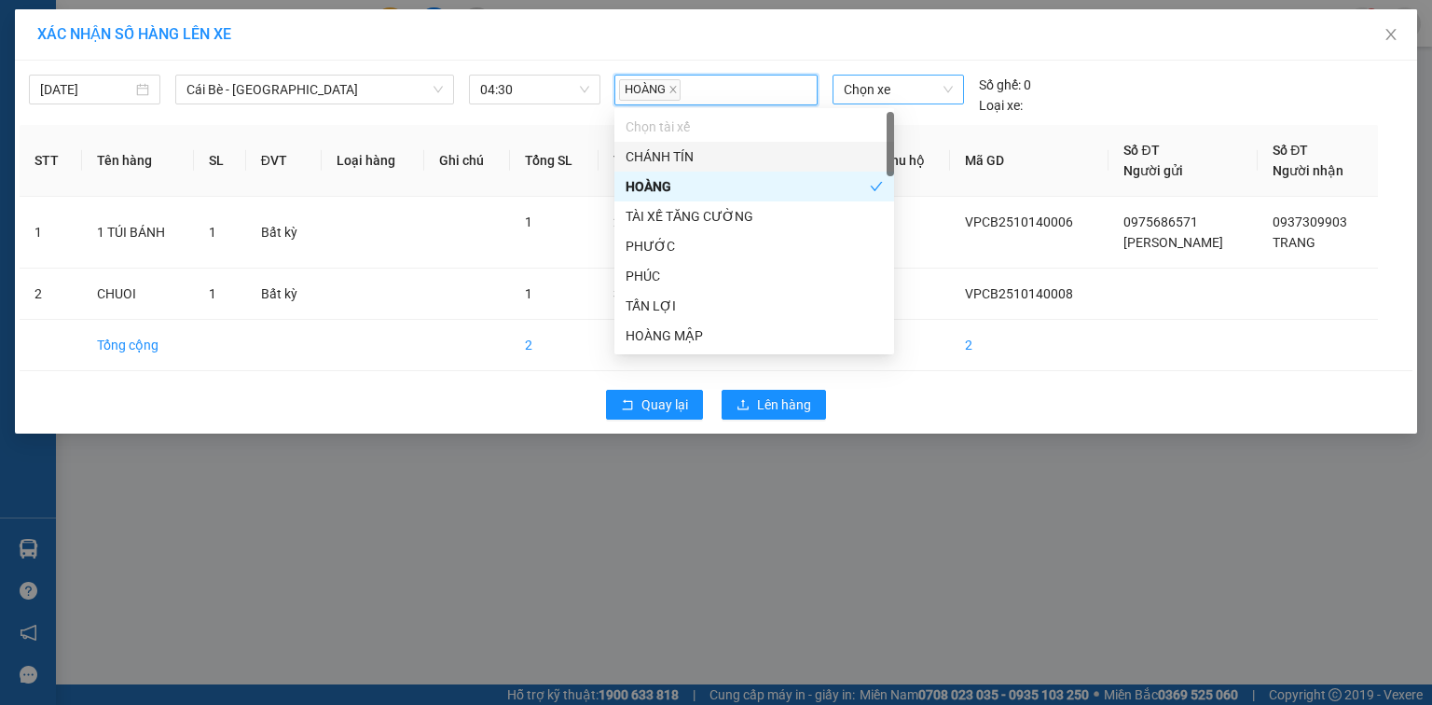
click at [903, 77] on span "Chọn xe" at bounding box center [898, 90] width 108 height 28
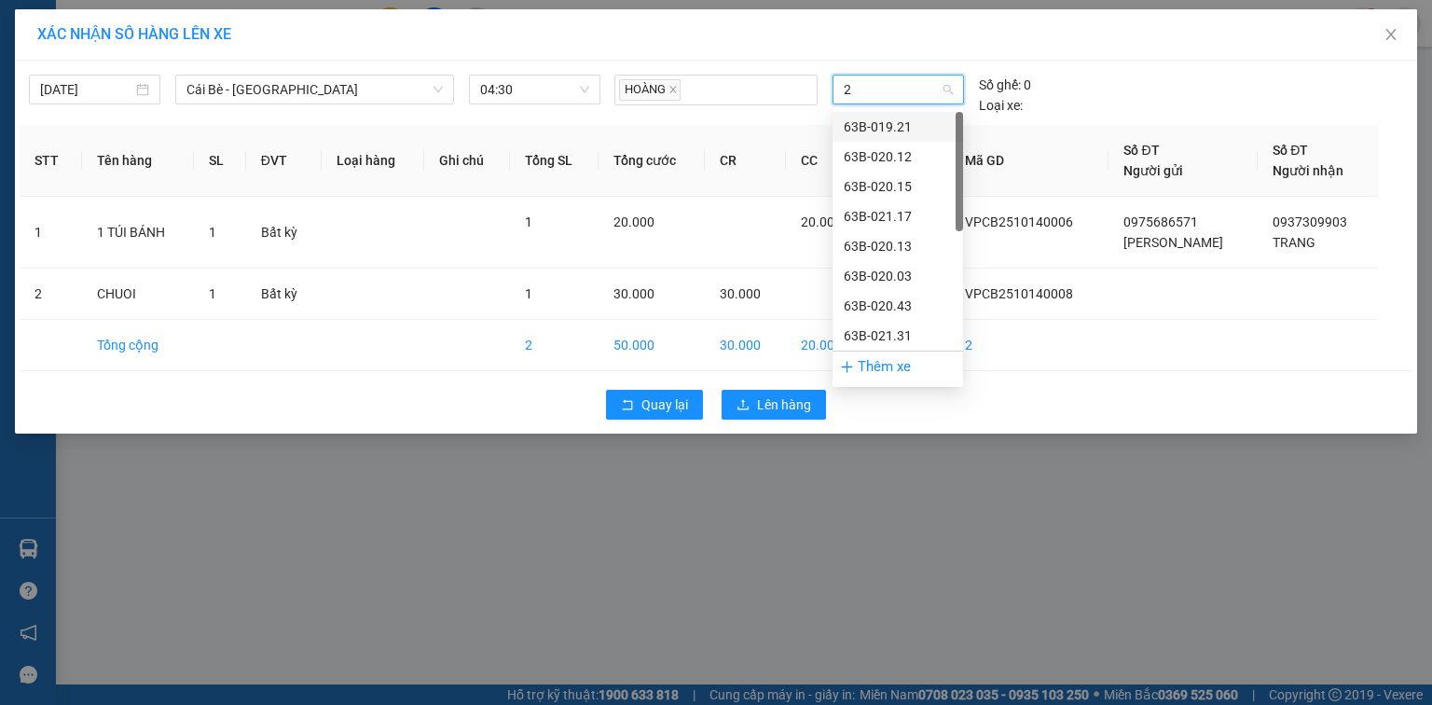
type input "28"
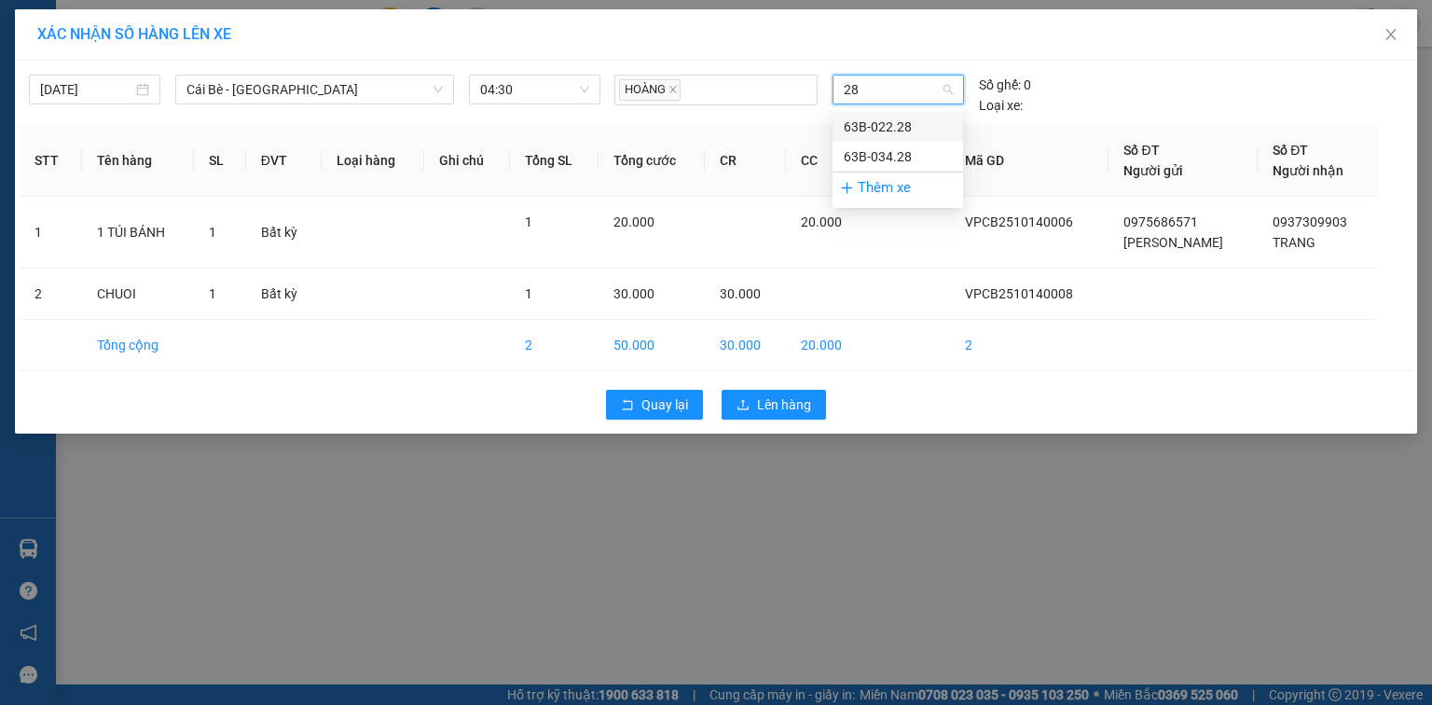
click at [886, 147] on div "63B-034.28" at bounding box center [898, 156] width 108 height 21
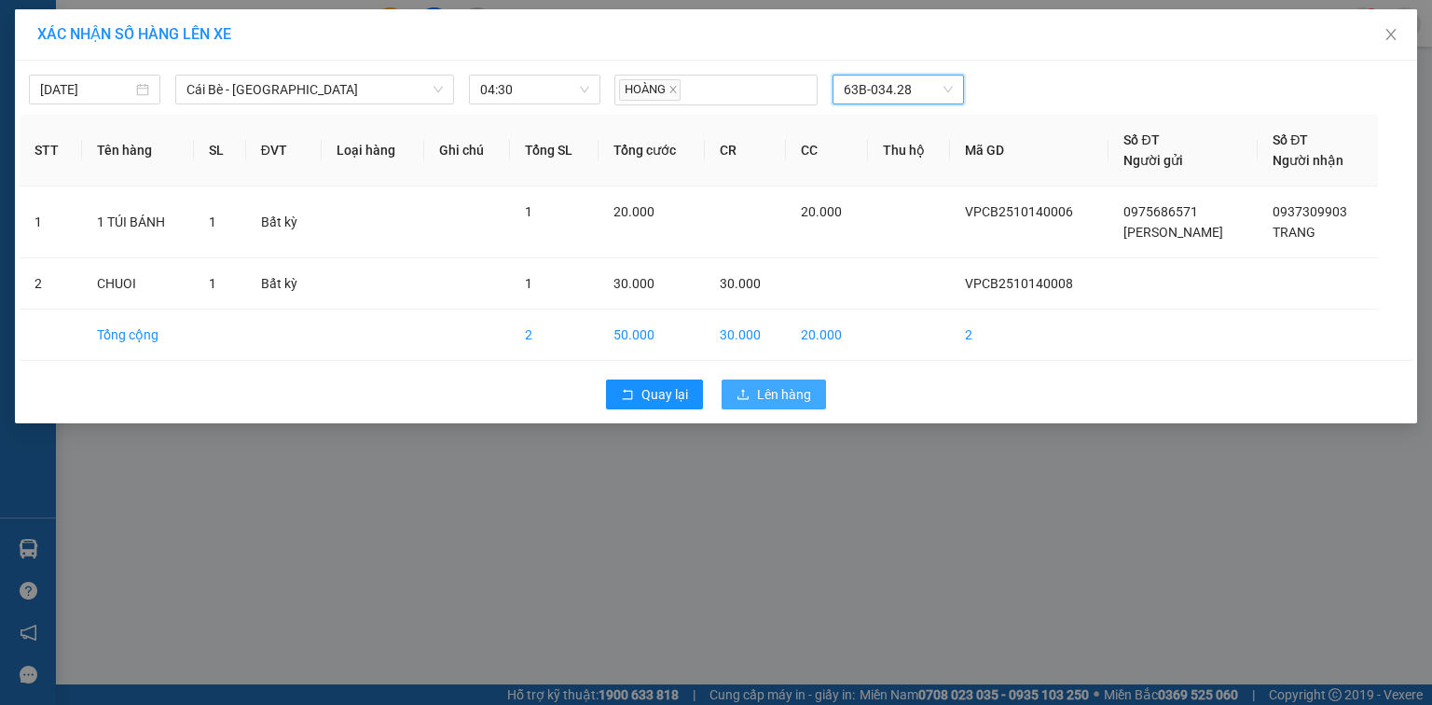
click at [794, 390] on span "Lên hàng" at bounding box center [784, 394] width 54 height 21
